Goal: Information Seeking & Learning: Learn about a topic

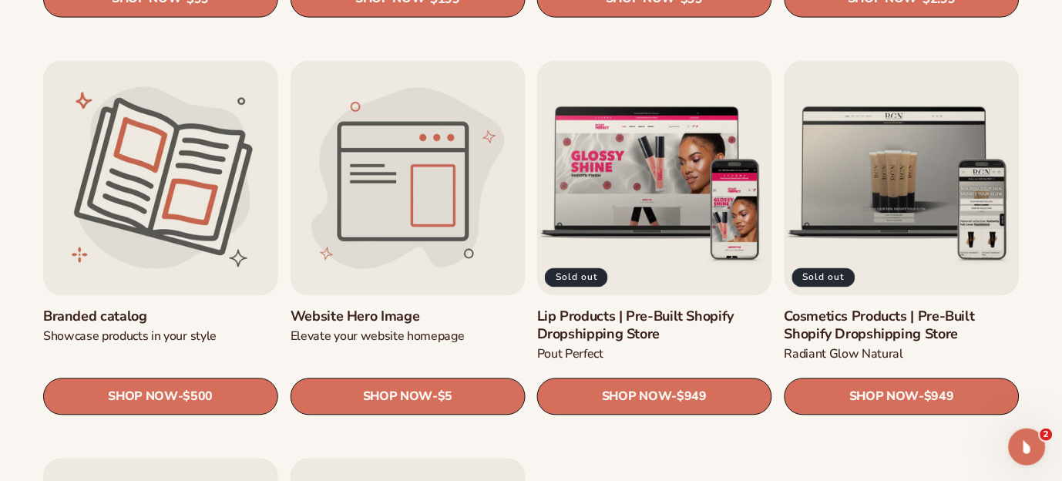
scroll to position [1631, 0]
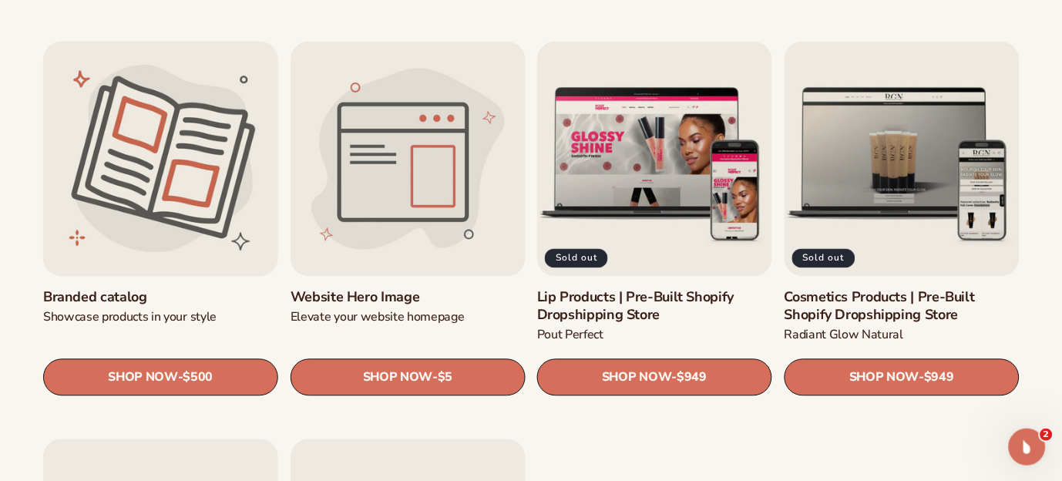
click at [156, 288] on link "Branded catalog" at bounding box center [160, 297] width 235 height 18
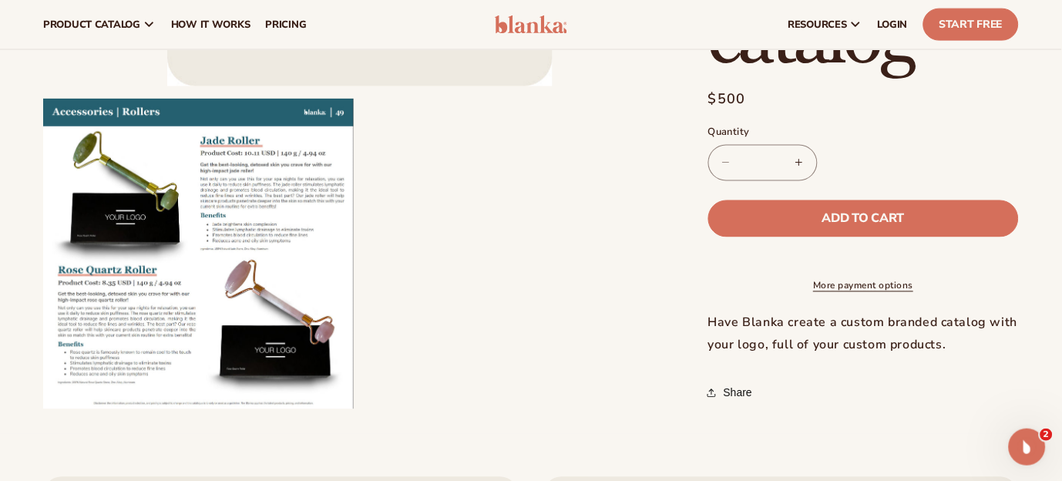
scroll to position [414, 0]
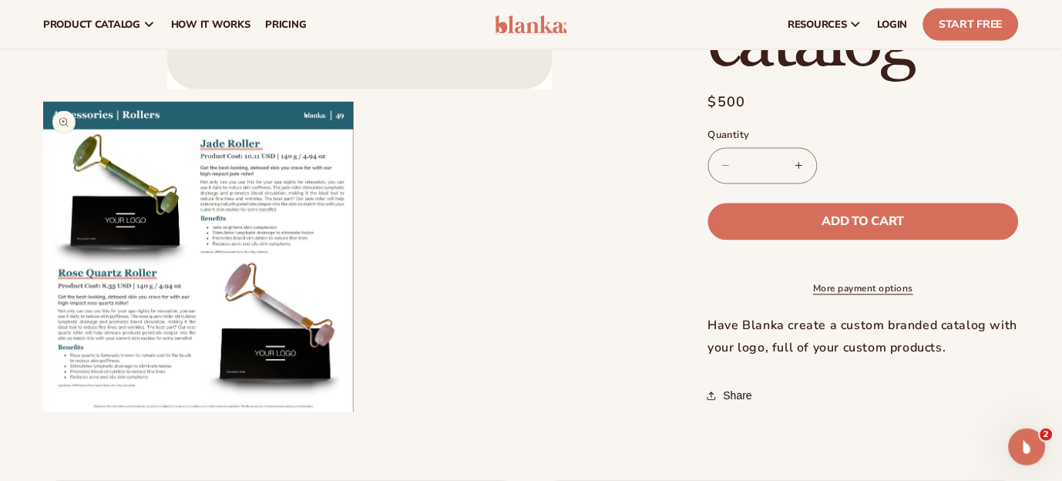
click at [43, 412] on button "Open media 2 in modal" at bounding box center [43, 412] width 0 height 0
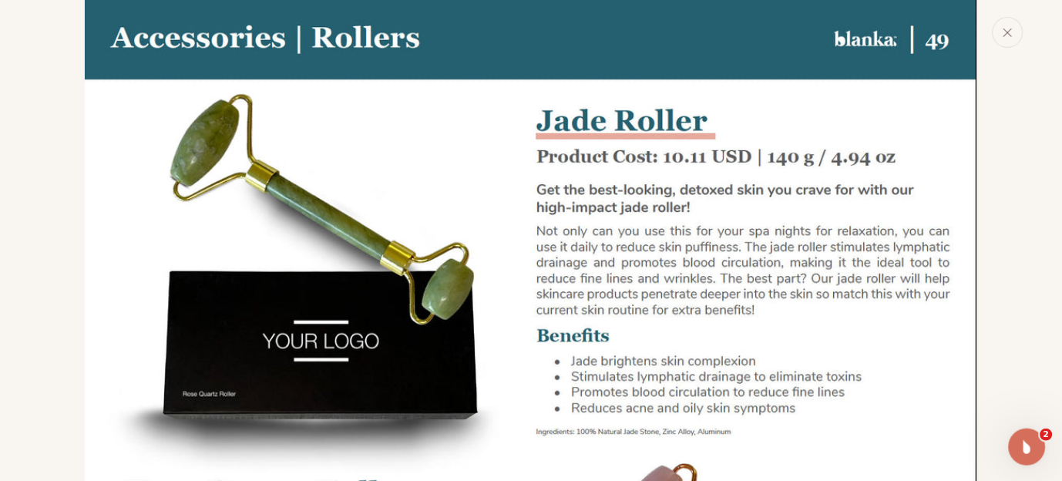
click at [781, 389] on img "Media gallery" at bounding box center [531, 445] width 892 height 892
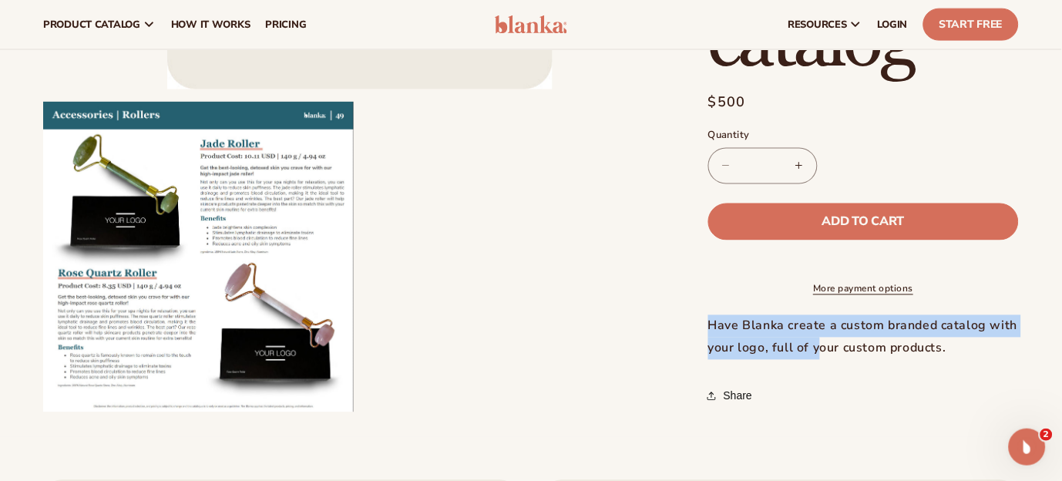
drag, startPoint x: 1061, startPoint y: 82, endPoint x: 1061, endPoint y: 69, distance: 12.3
click at [1061, 69] on div "Skip to product information Open media 1 in modal Open media 2 in modal NaN / o…" at bounding box center [531, 51] width 1062 height 724
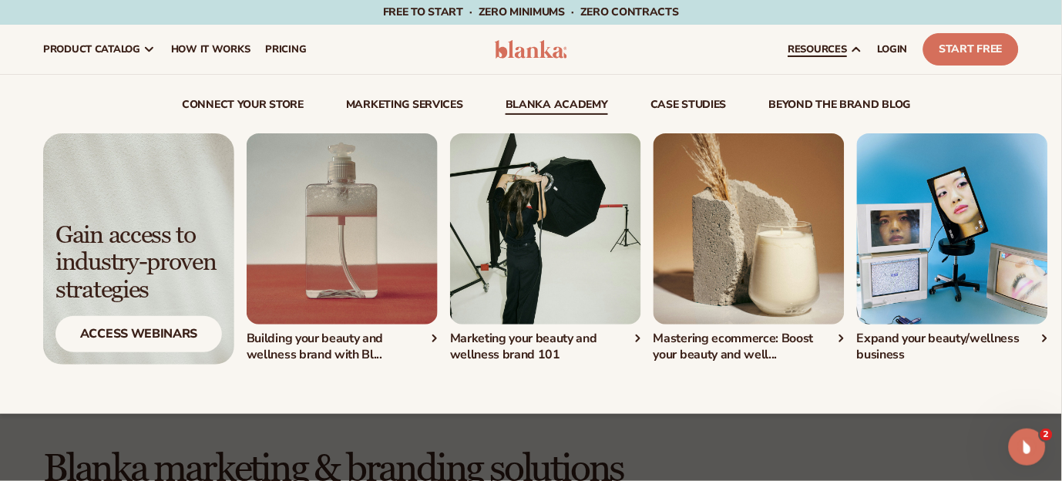
click at [570, 102] on link "Blanka Academy" at bounding box center [557, 106] width 102 height 15
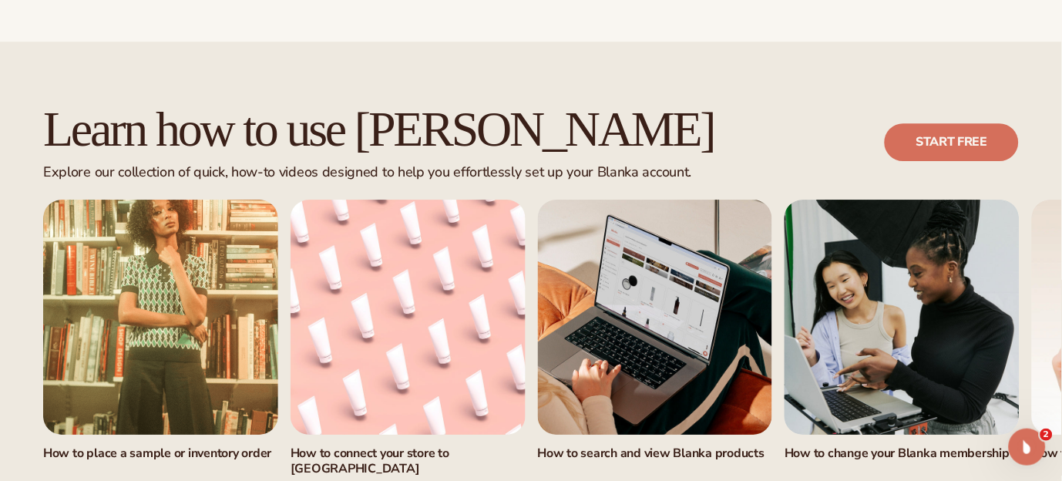
scroll to position [902, 0]
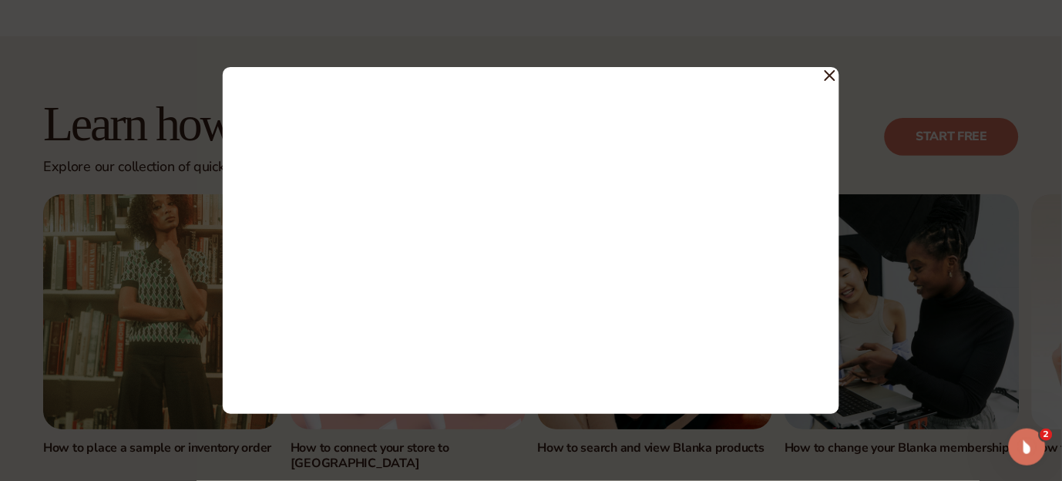
click at [831, 73] on icon at bounding box center [830, 75] width 11 height 11
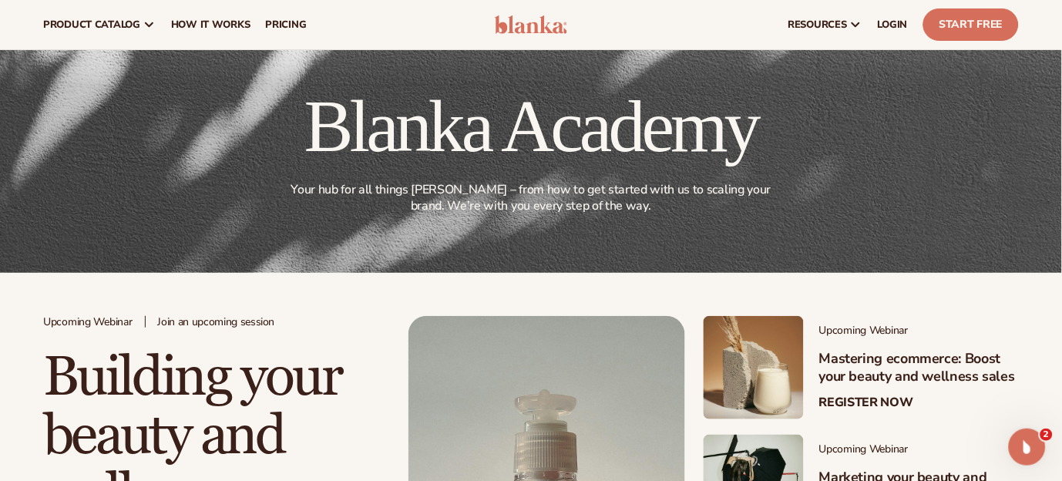
scroll to position [0, 0]
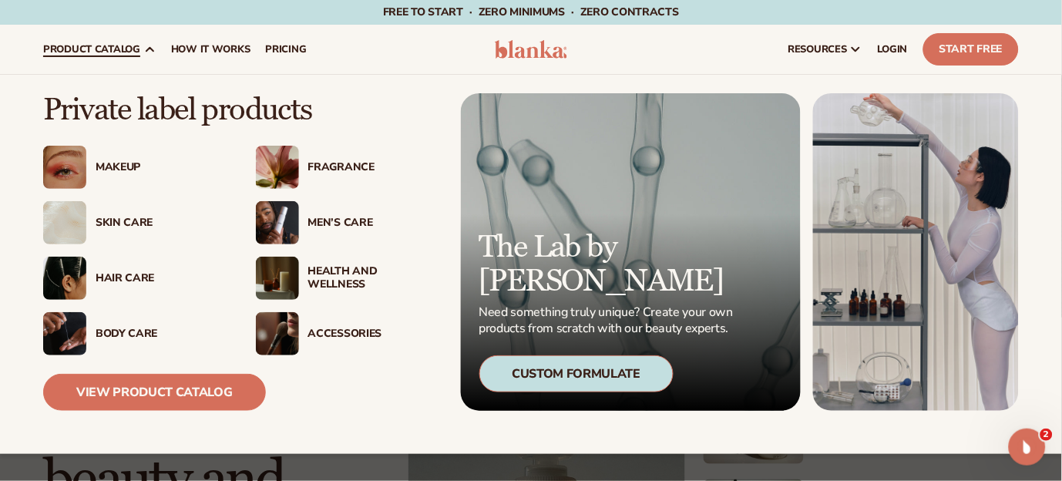
click at [114, 223] on div "Skin Care" at bounding box center [160, 223] width 129 height 13
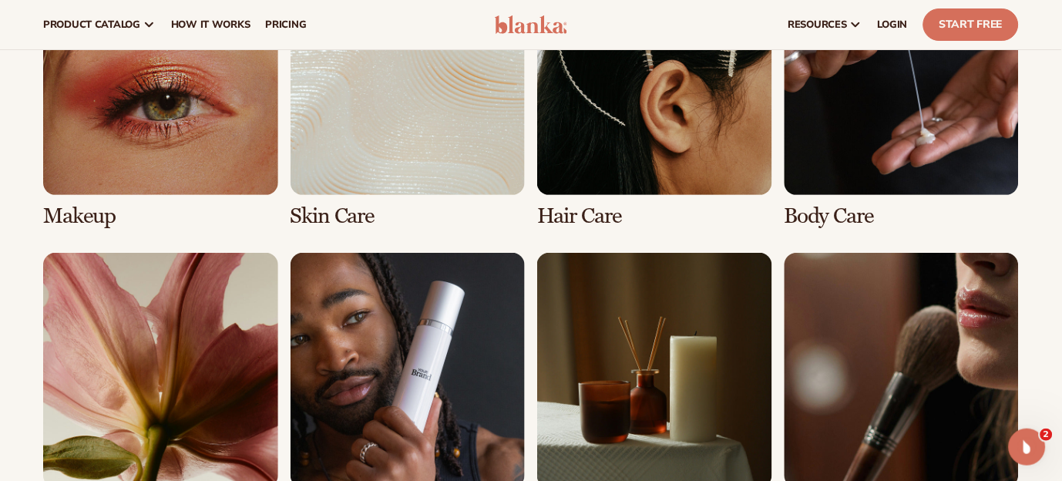
scroll to position [1182, 0]
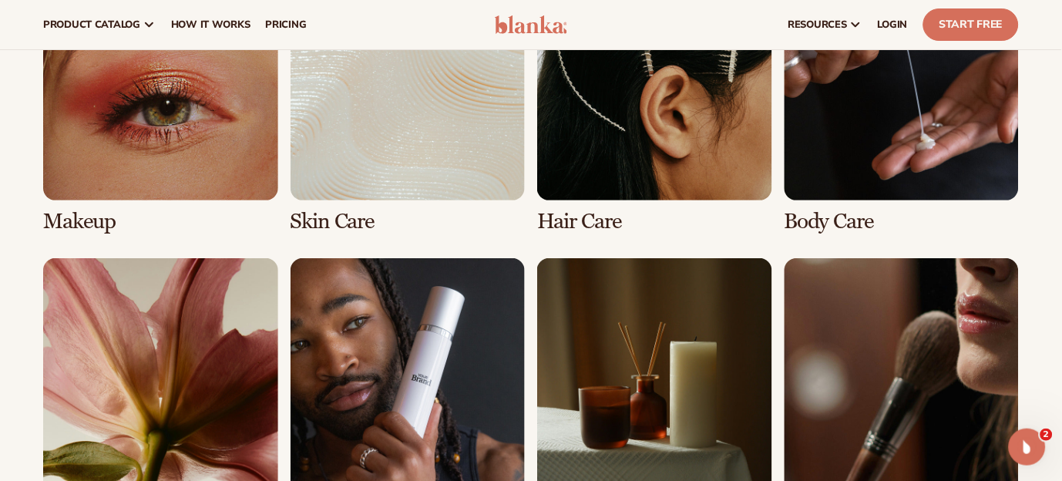
click at [381, 195] on link "2 / 8" at bounding box center [408, 99] width 235 height 267
